Goal: Task Accomplishment & Management: Complete application form

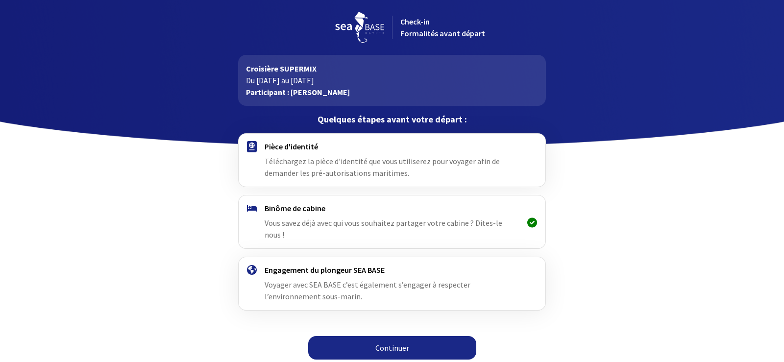
click at [392, 340] on link "Continuer" at bounding box center [392, 348] width 168 height 24
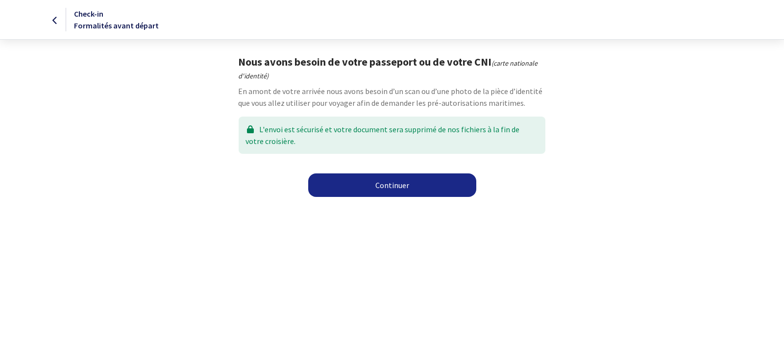
click at [390, 185] on link "Continuer" at bounding box center [392, 185] width 168 height 24
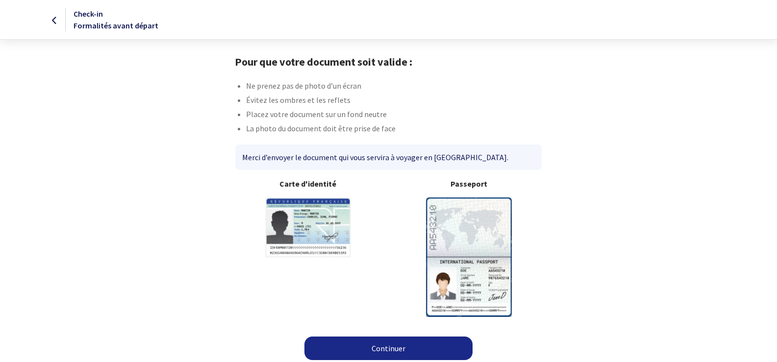
click at [376, 347] on link "Continuer" at bounding box center [388, 349] width 168 height 24
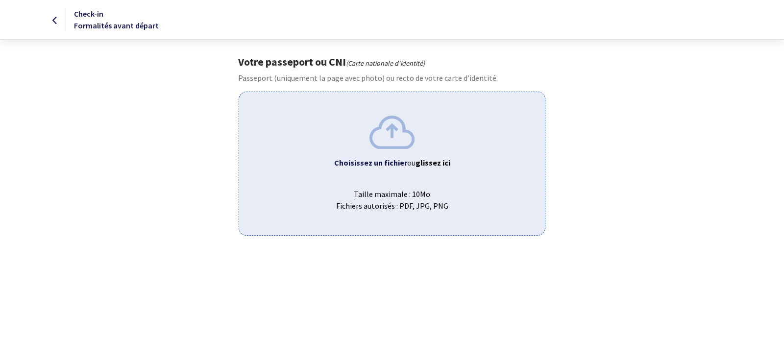
click at [57, 21] on icon at bounding box center [54, 21] width 5 height 0
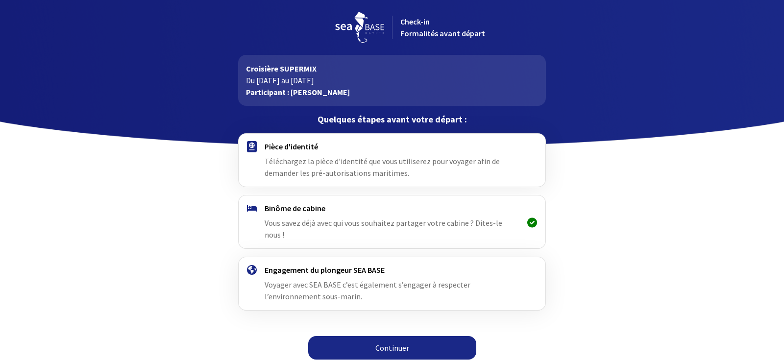
click at [405, 169] on div "Pièce d'identité Téléchargez la pièce d'identité que vous utiliserez pour voyag…" at bounding box center [392, 160] width 254 height 37
click at [410, 336] on link "Continuer" at bounding box center [392, 348] width 168 height 24
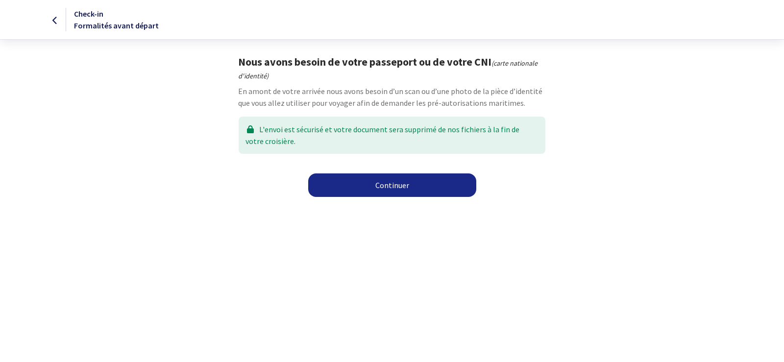
click at [429, 192] on link "Continuer" at bounding box center [392, 185] width 168 height 24
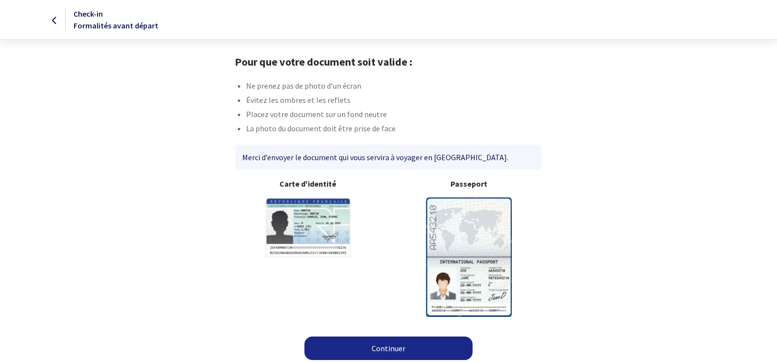
click at [475, 242] on img at bounding box center [469, 256] width 86 height 119
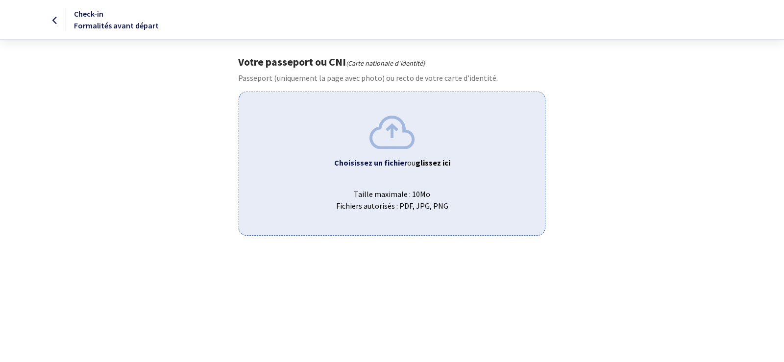
click at [392, 174] on div "Choisissez un fichier ou glissez ici Taille maximale : 10Mo Fichiers autorisés …" at bounding box center [392, 164] width 306 height 144
click at [384, 158] on b "Choisissez un fichier" at bounding box center [370, 163] width 73 height 10
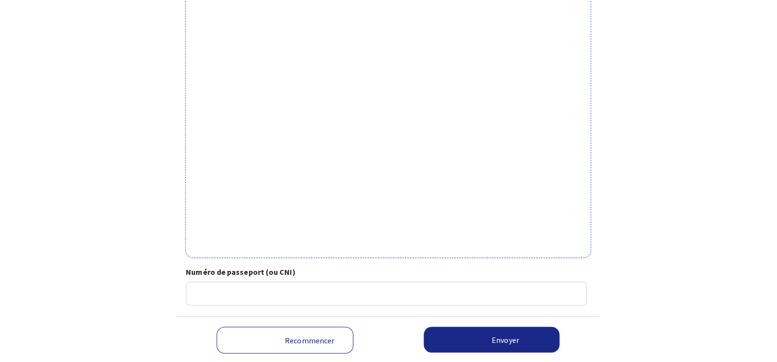
scroll to position [280, 0]
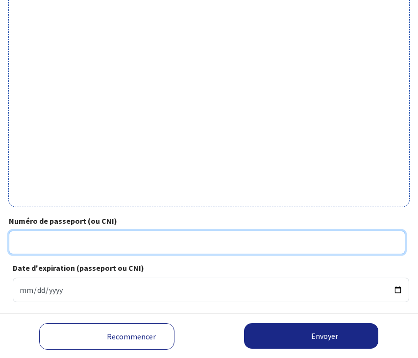
click at [249, 233] on input "Numéro de passeport (ou CNI)" at bounding box center [207, 243] width 396 height 24
type input "23CC22883"
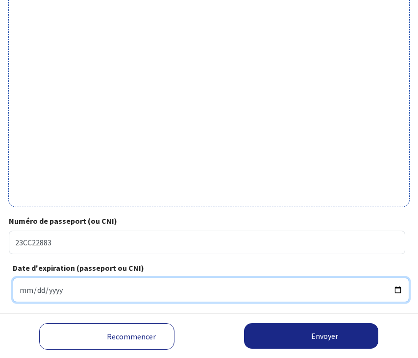
click at [134, 284] on input "Date d'expiration (passeport ou CNI)" at bounding box center [211, 290] width 396 height 25
click at [211, 279] on input "Date d'expiration (passeport ou CNI)" at bounding box center [211, 290] width 396 height 25
type input "[DATE]"
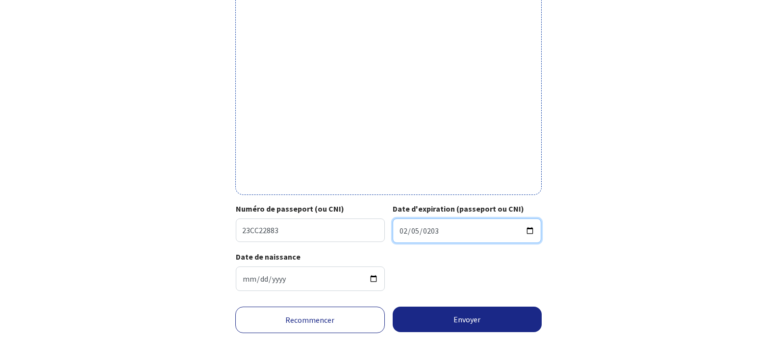
scroll to position [299, 0]
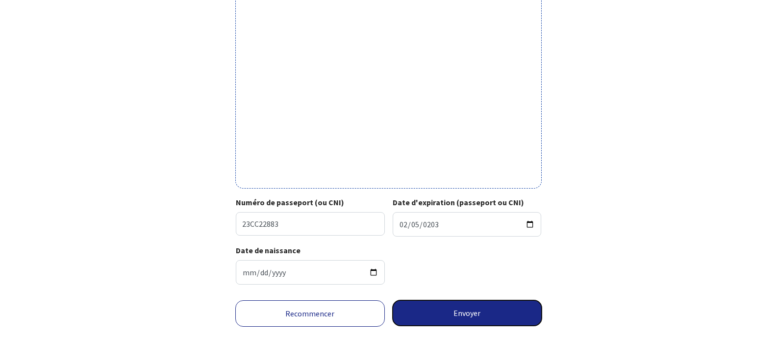
click at [495, 316] on button "Envoyer" at bounding box center [467, 312] width 149 height 25
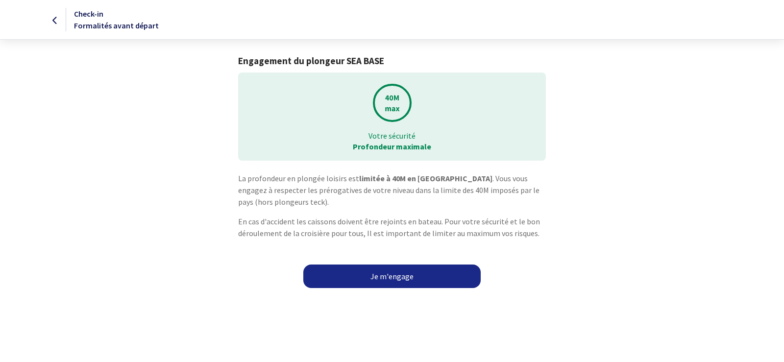
click at [391, 277] on link "Je m'engage" at bounding box center [391, 277] width 177 height 24
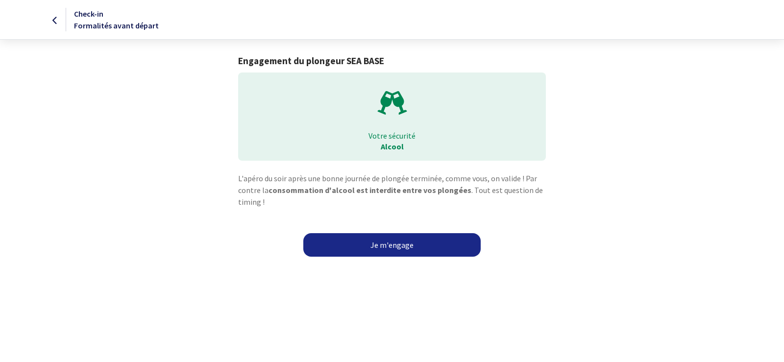
click at [380, 241] on link "Je m'engage" at bounding box center [391, 245] width 177 height 24
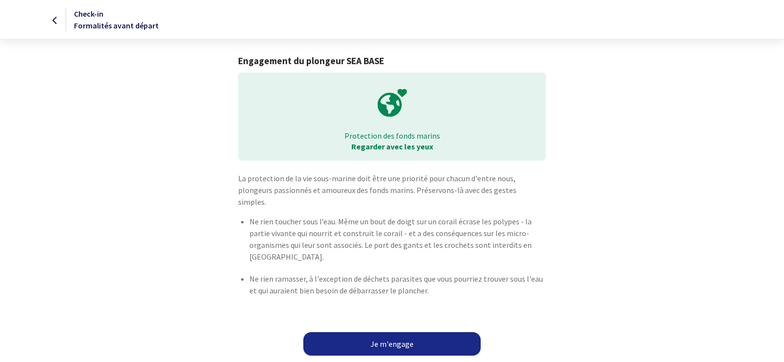
click at [391, 332] on link "Je m'engage" at bounding box center [391, 344] width 177 height 24
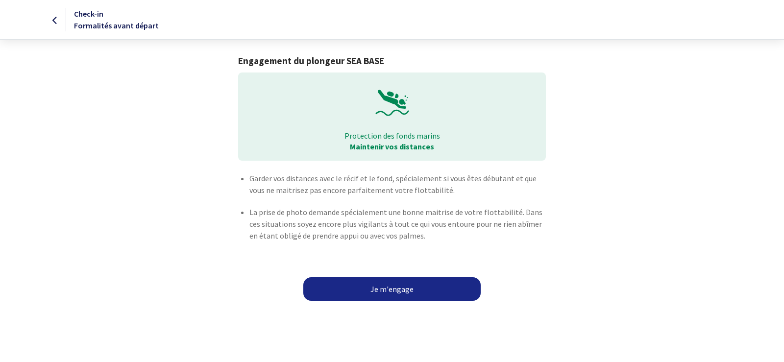
click at [393, 302] on div "Je m'engage" at bounding box center [392, 295] width 784 height 24
click at [395, 292] on link "Je m'engage" at bounding box center [391, 289] width 177 height 24
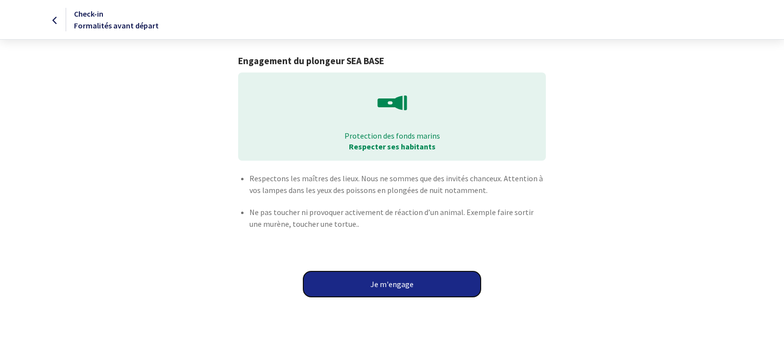
click at [395, 281] on button "Je m'engage" at bounding box center [391, 284] width 177 height 25
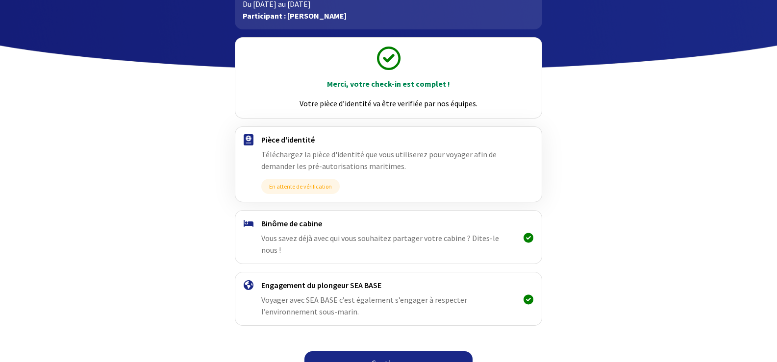
scroll to position [83, 0]
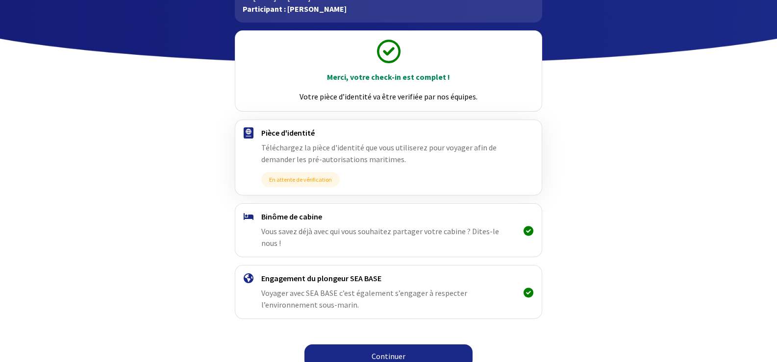
click at [360, 345] on link "Continuer" at bounding box center [388, 357] width 168 height 24
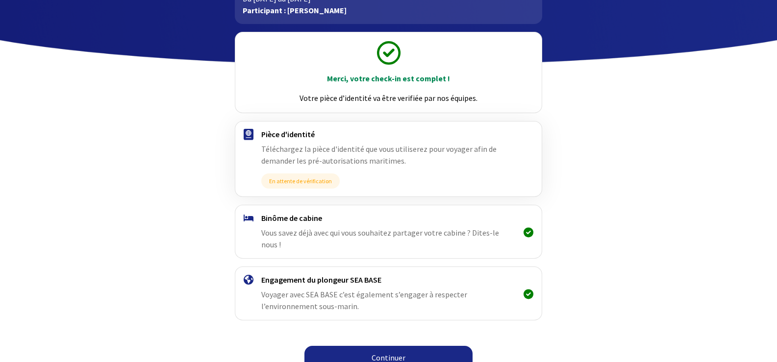
scroll to position [83, 0]
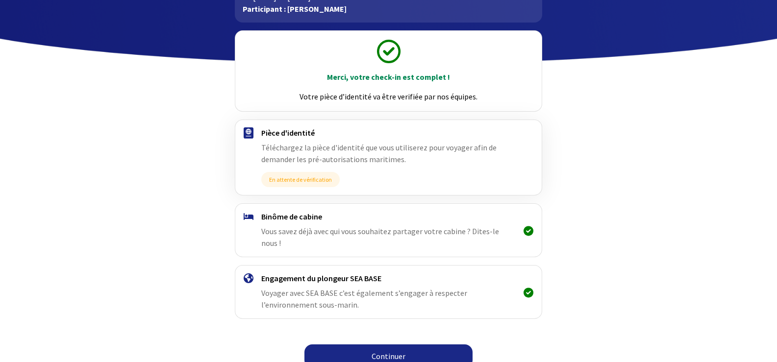
click at [348, 228] on span "Vous savez déjà avec qui vous souhaitez partager votre cabine ? Dites-le nous !" at bounding box center [380, 237] width 238 height 22
click at [499, 229] on span "Vous savez déjà avec qui vous souhaitez partager votre cabine ? Dites-le nous !" at bounding box center [380, 237] width 238 height 22
click at [349, 288] on span "Voyager avec SEA BASE c’est également s’engager à respecter l’environnement sou…" at bounding box center [364, 299] width 206 height 22
click at [370, 348] on link "Continuer" at bounding box center [388, 357] width 168 height 24
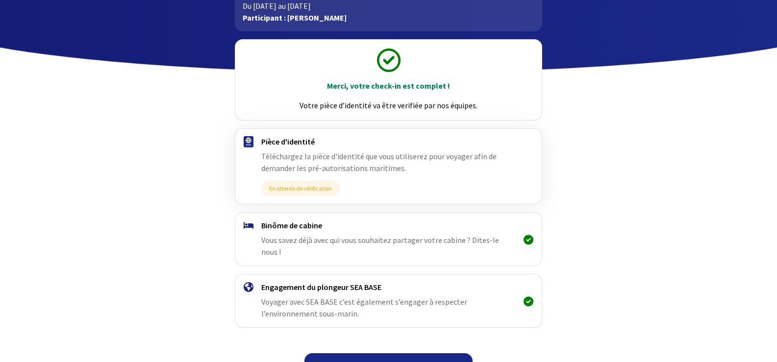
scroll to position [83, 0]
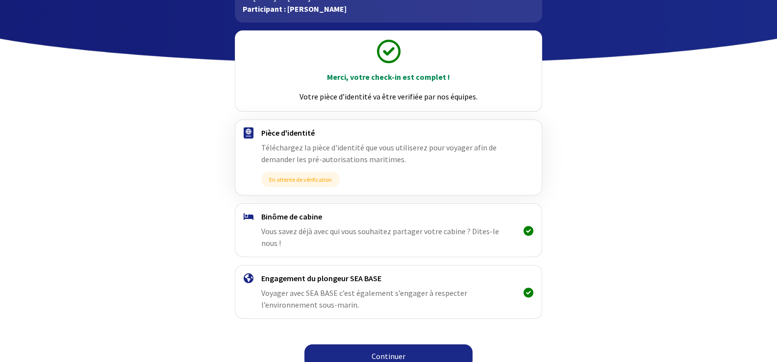
click at [359, 345] on link "Continuer" at bounding box center [388, 357] width 168 height 24
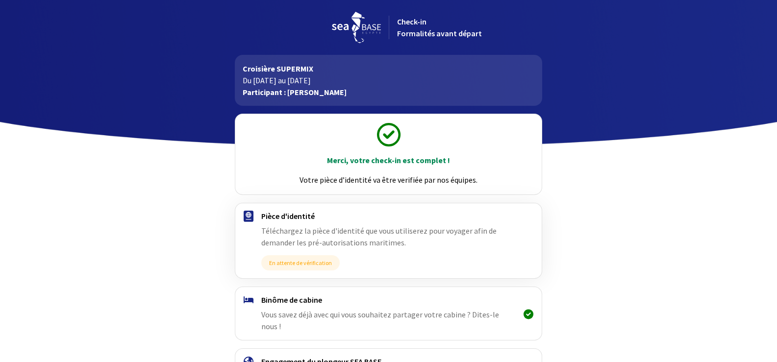
scroll to position [83, 0]
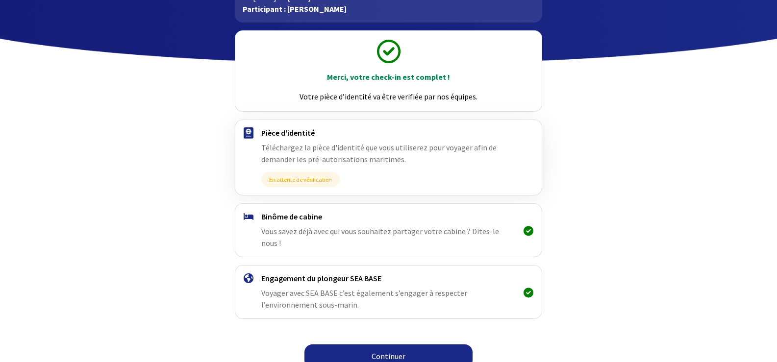
click at [375, 345] on link "Continuer" at bounding box center [388, 357] width 168 height 24
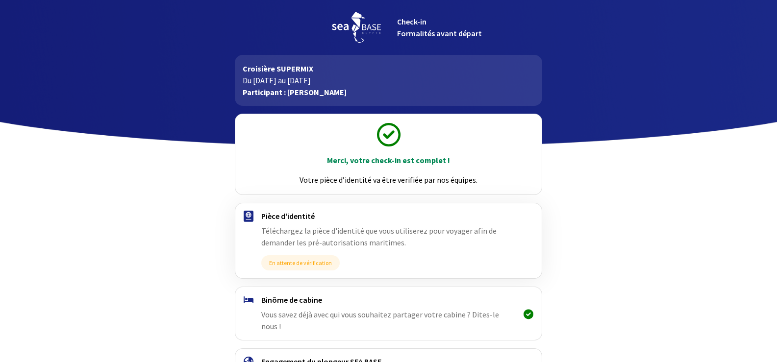
drag, startPoint x: 346, startPoint y: 180, endPoint x: 478, endPoint y: 181, distance: 132.8
click at [478, 181] on p "Votre pièce d’identité va être verifiée par nos équipes." at bounding box center [388, 180] width 289 height 12
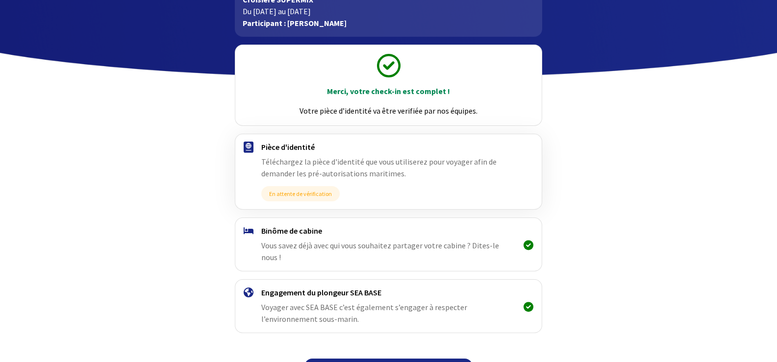
scroll to position [83, 0]
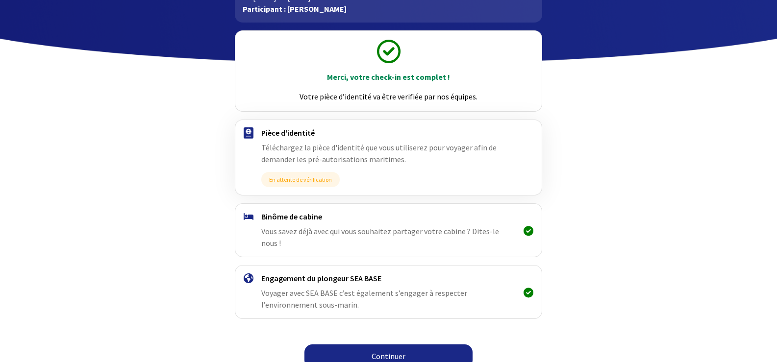
click at [381, 88] on div "Merci, votre check-in est complet ! Votre pièce d’identité va être verifiée par…" at bounding box center [388, 71] width 306 height 80
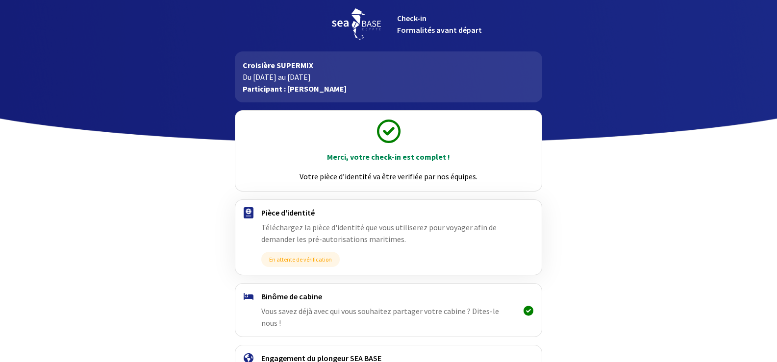
scroll to position [0, 0]
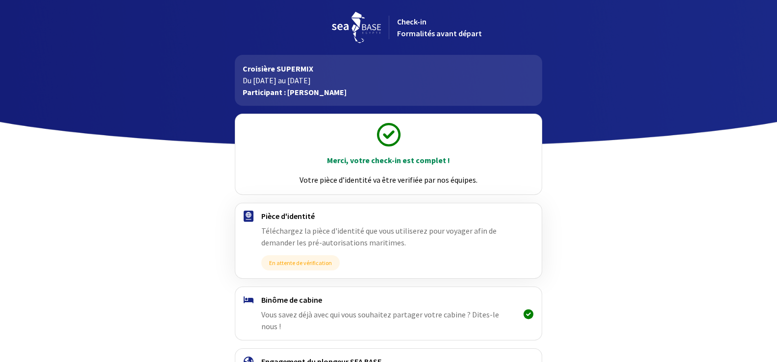
click at [342, 27] on img at bounding box center [356, 27] width 49 height 31
click at [413, 27] on div "Check-in Formalités avant départ" at bounding box center [469, 28] width 161 height 24
click at [412, 32] on span "Check-in Formalités avant départ" at bounding box center [439, 28] width 85 height 22
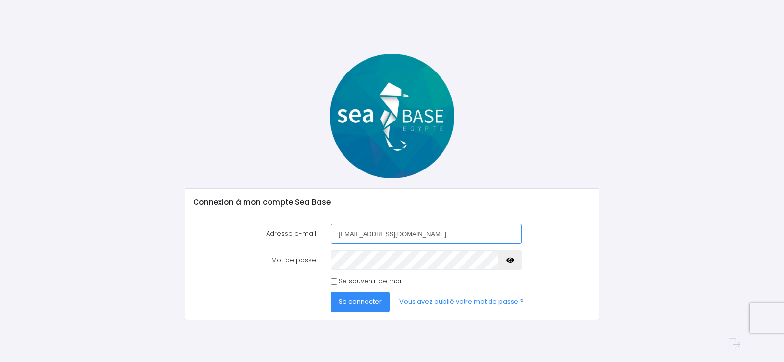
type input "[EMAIL_ADDRESS][DOMAIN_NAME]"
click at [507, 260] on icon "button" at bounding box center [510, 260] width 8 height 0
click at [361, 304] on span "Se connecter" at bounding box center [360, 301] width 43 height 9
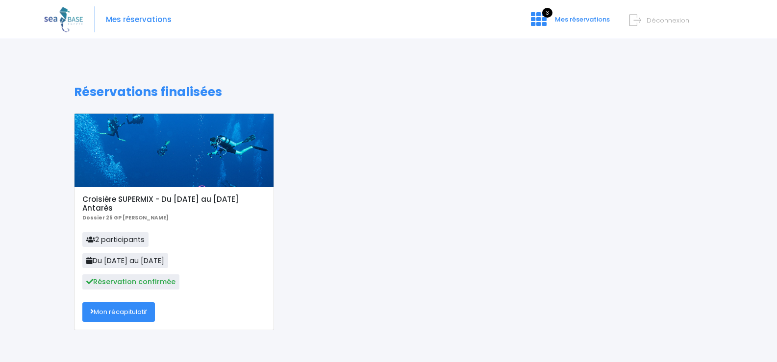
click at [119, 314] on link "Mon récapitulatif" at bounding box center [118, 312] width 73 height 20
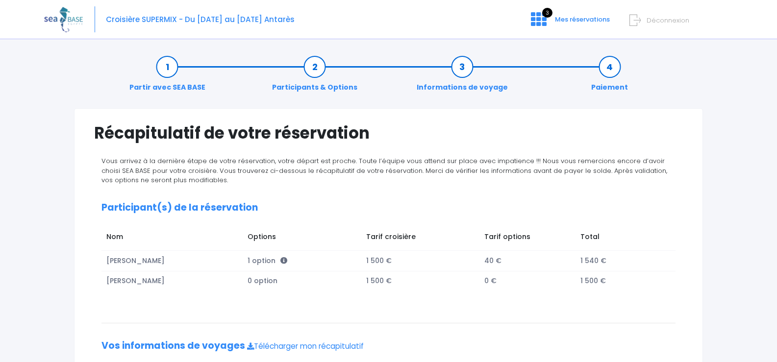
click at [311, 67] on link "Participants & Options" at bounding box center [314, 77] width 95 height 31
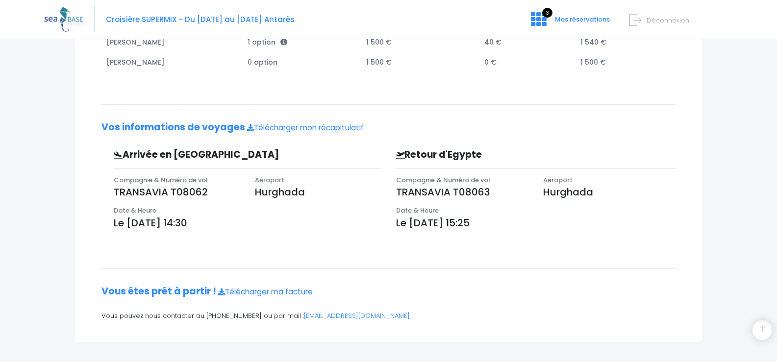
scroll to position [251, 0]
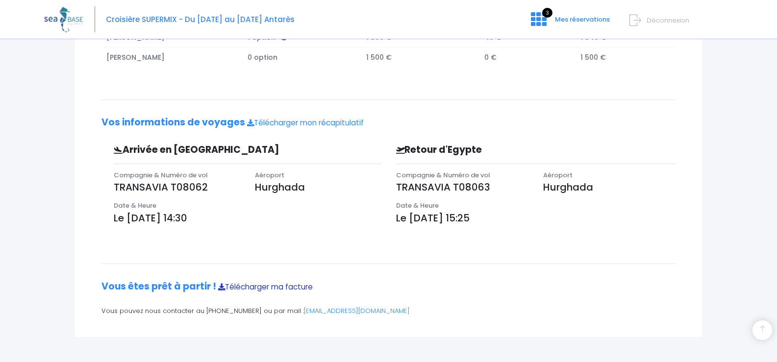
click at [244, 285] on link "Télécharger ma facture" at bounding box center [265, 287] width 95 height 10
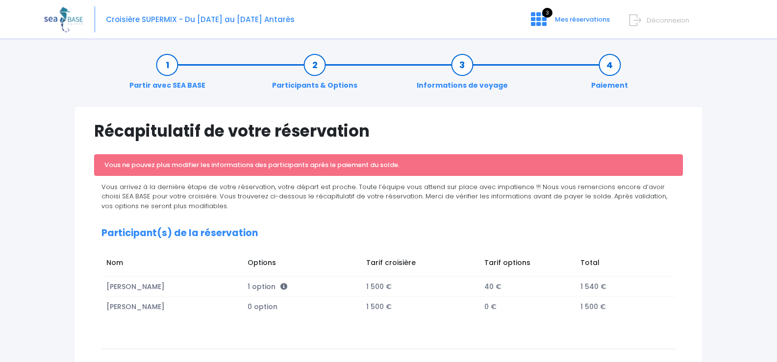
scroll to position [0, 0]
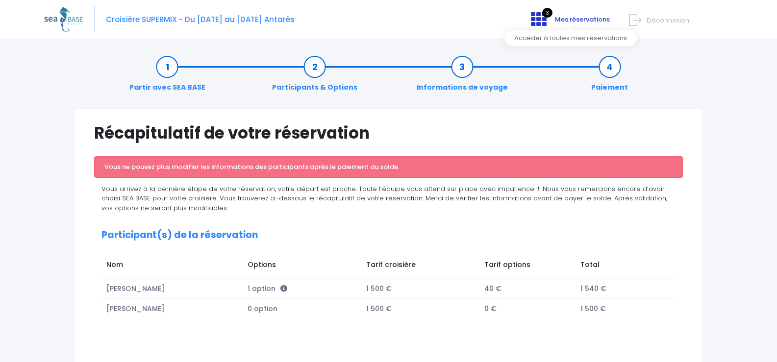
click at [543, 18] on icon at bounding box center [539, 19] width 16 height 16
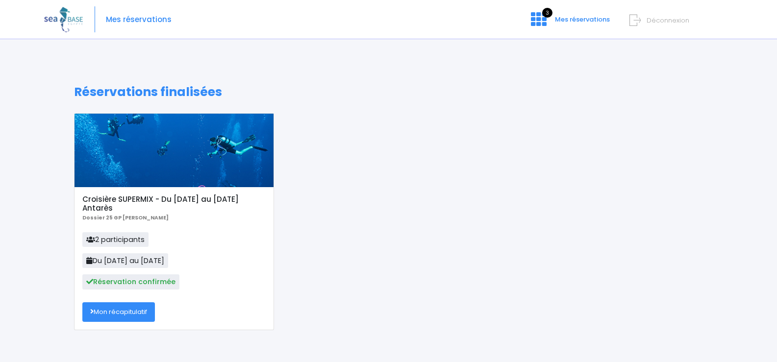
click at [144, 200] on h5 "Croisière SUPERMIX - Du [DATE] au [DATE] Antarès" at bounding box center [173, 204] width 183 height 18
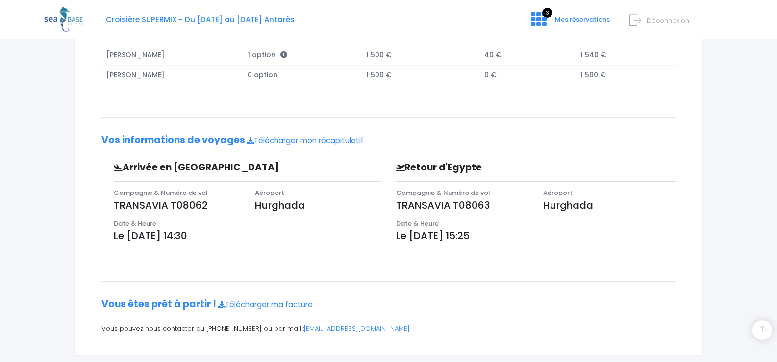
scroll to position [224, 0]
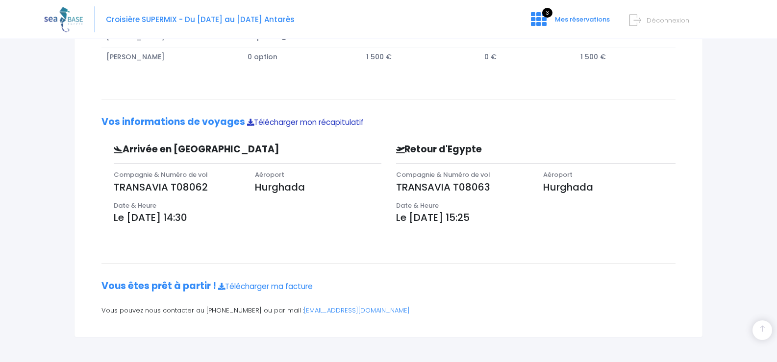
click at [299, 122] on link "Télécharger mon récapitulatif" at bounding box center [305, 122] width 117 height 10
click at [647, 144] on div "Retour d'Egypte" at bounding box center [536, 150] width 295 height 17
drag, startPoint x: 116, startPoint y: 216, endPoint x: 235, endPoint y: 216, distance: 119.6
click at [235, 216] on p "Le 29/11/2025 à 14:30" at bounding box center [248, 217] width 268 height 15
drag, startPoint x: 137, startPoint y: 148, endPoint x: 258, endPoint y: 223, distance: 142.9
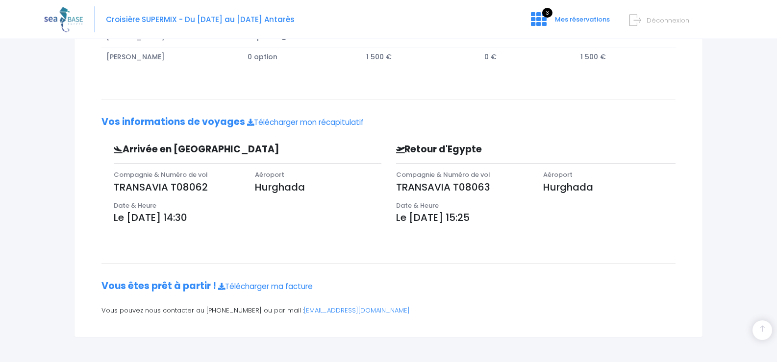
click at [258, 223] on div "Arrivée en Egypte Compagnie & Numéro de vol TRANSAVIA T08062 Aéroport Hurghada …" at bounding box center [241, 187] width 295 height 90
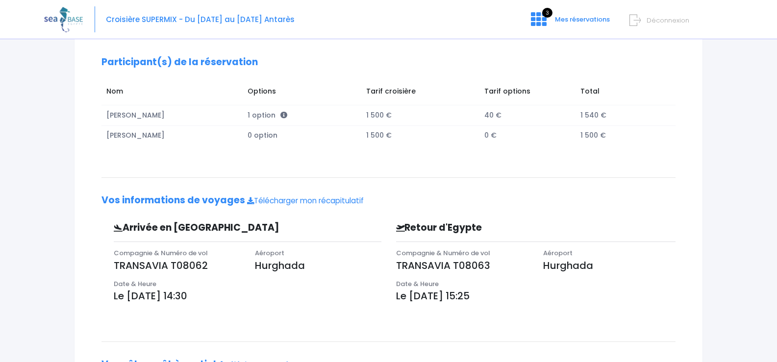
scroll to position [126, 0]
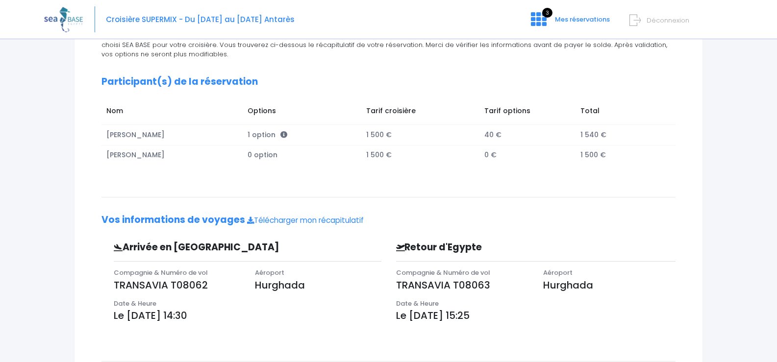
click at [256, 233] on div "Vous arrivez à la dernière étape de votre réservation, votre départ est proche.…" at bounding box center [388, 225] width 589 height 390
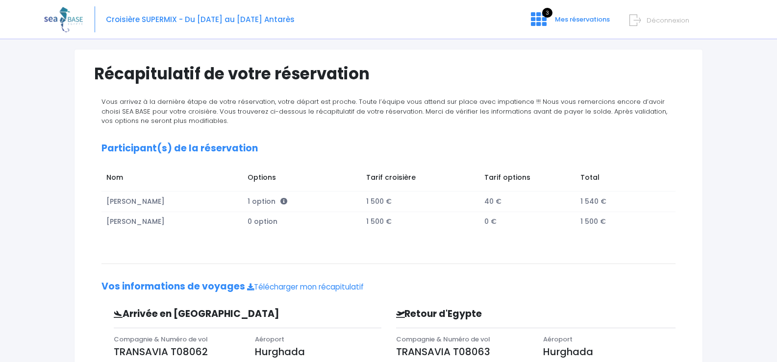
scroll to position [0, 0]
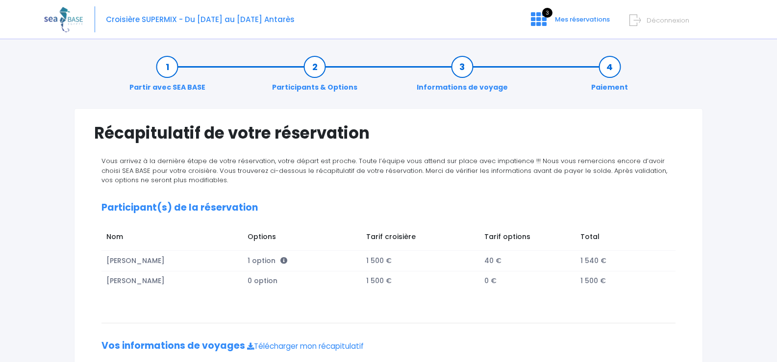
click at [320, 70] on link "Participants & Options" at bounding box center [314, 77] width 95 height 31
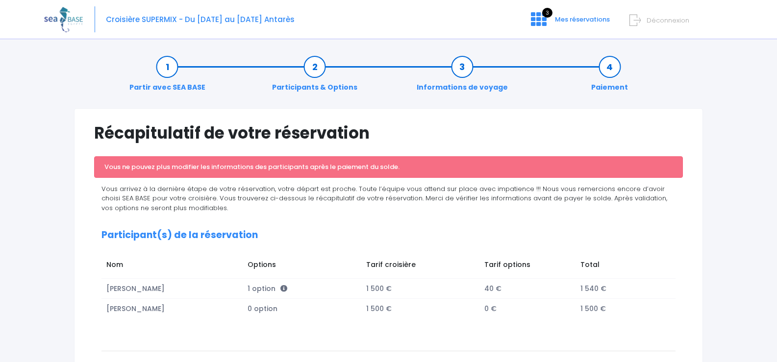
click at [463, 74] on link "Informations de voyage" at bounding box center [462, 77] width 101 height 31
click at [606, 72] on link "Paiement" at bounding box center [609, 77] width 47 height 31
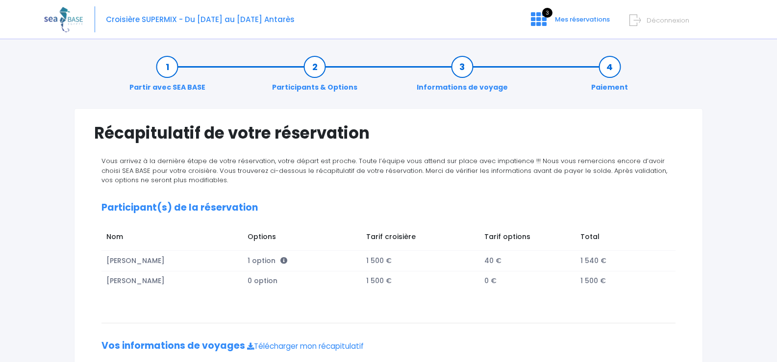
click at [163, 63] on link "Partir avec SEA BASE" at bounding box center [167, 77] width 86 height 31
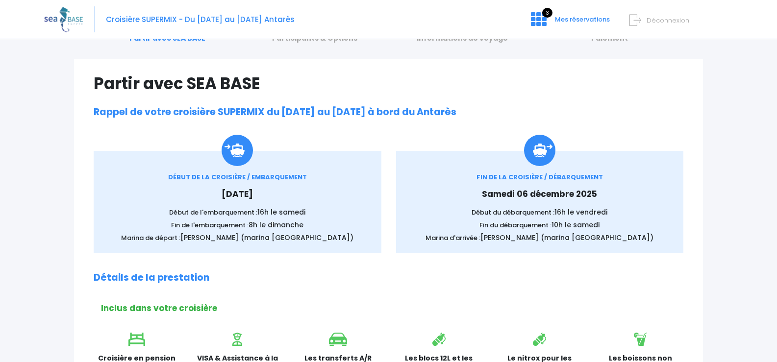
scroll to position [98, 0]
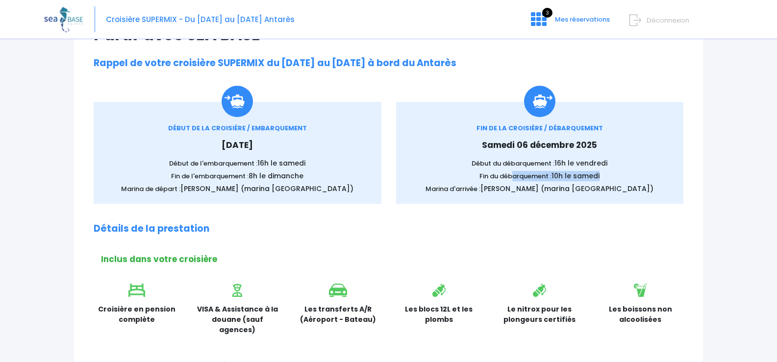
drag, startPoint x: 514, startPoint y: 179, endPoint x: 605, endPoint y: 178, distance: 91.2
click at [605, 178] on p "Fin du débarquement : 10h le [DATE]" at bounding box center [540, 176] width 258 height 10
click at [597, 190] on span "[PERSON_NAME] (marina [GEOGRAPHIC_DATA])" at bounding box center [566, 189] width 173 height 10
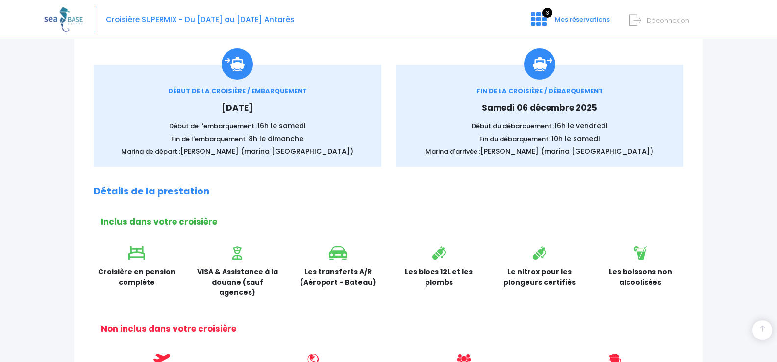
scroll to position [245, 0]
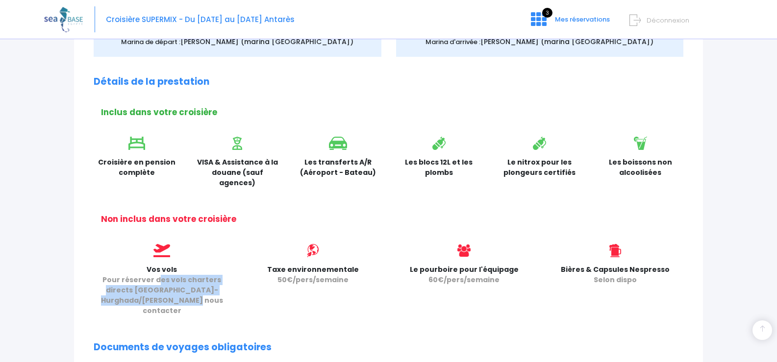
drag, startPoint x: 146, startPoint y: 269, endPoint x: 183, endPoint y: 288, distance: 42.3
click at [183, 288] on p "Vos vols Pour réserver des vols charters directs [GEOGRAPHIC_DATA]-Hurghada/[PE…" at bounding box center [162, 290] width 136 height 51
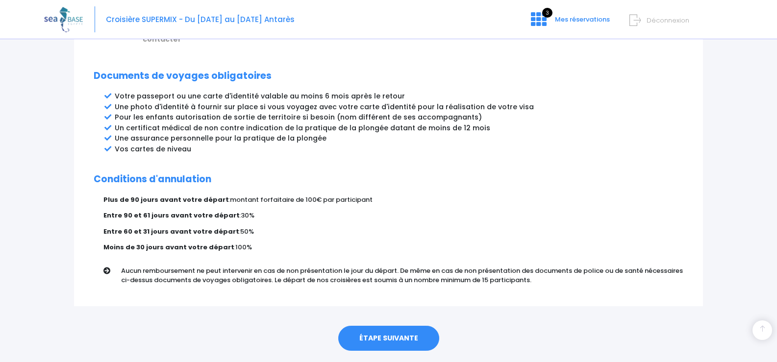
scroll to position [524, 0]
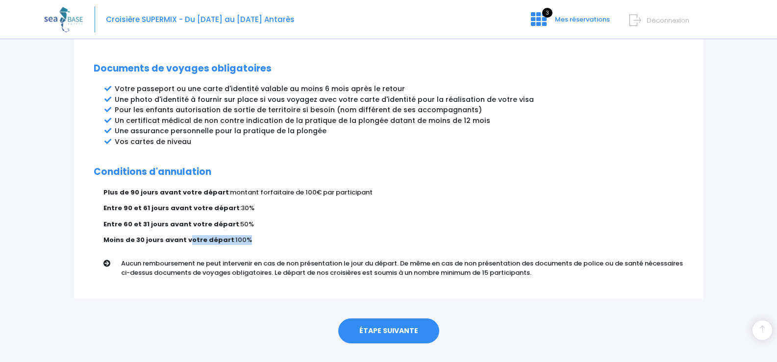
drag, startPoint x: 188, startPoint y: 221, endPoint x: 282, endPoint y: 221, distance: 94.1
click at [282, 235] on p "Moins de 30 jours avant votre départ : 100%" at bounding box center [393, 240] width 580 height 10
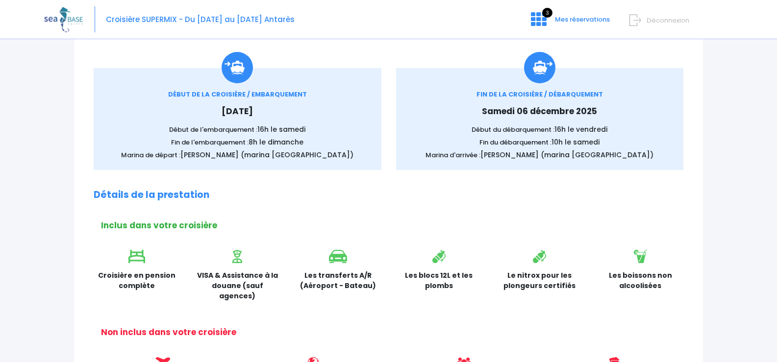
scroll to position [0, 0]
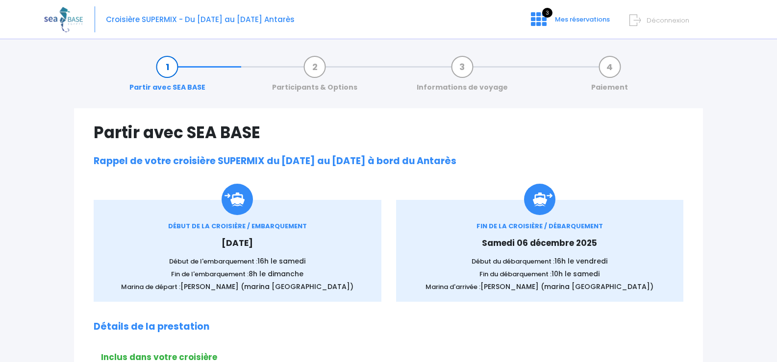
click at [311, 71] on link "Participants & Options" at bounding box center [314, 77] width 95 height 31
